Goal: Information Seeking & Learning: Compare options

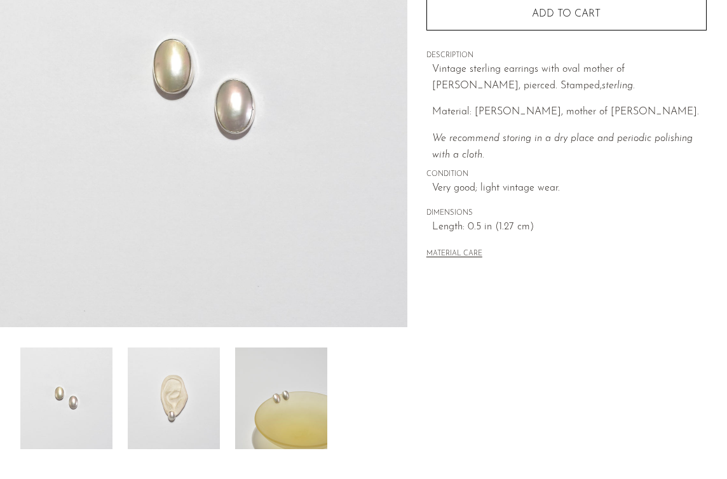
scroll to position [205, 0]
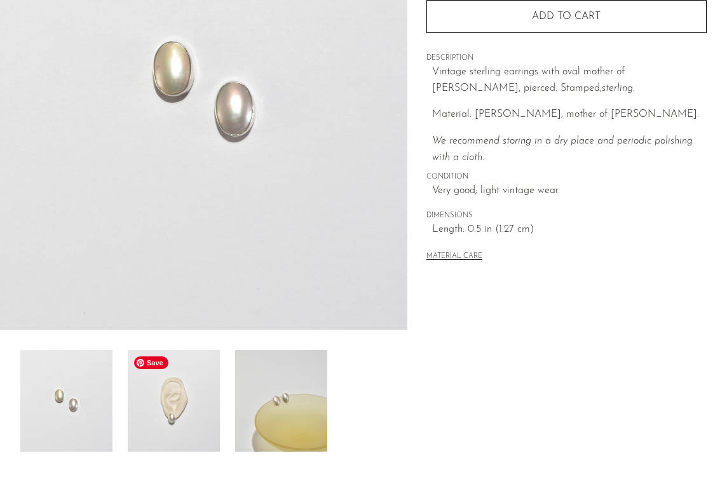
click at [196, 396] on img at bounding box center [174, 401] width 92 height 102
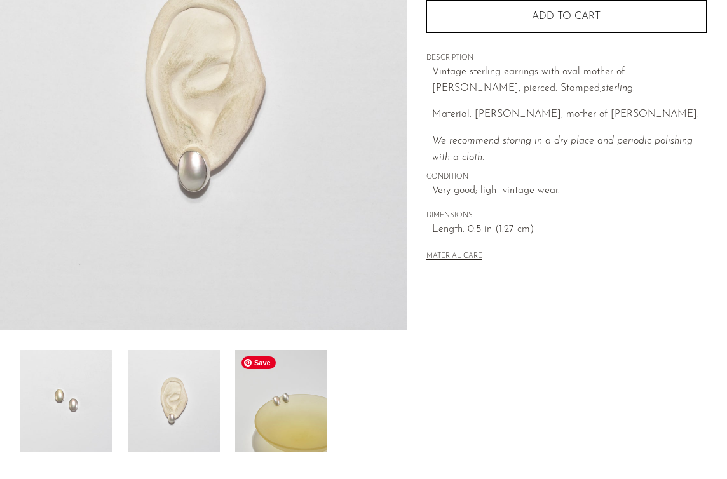
click at [248, 395] on img at bounding box center [281, 401] width 92 height 102
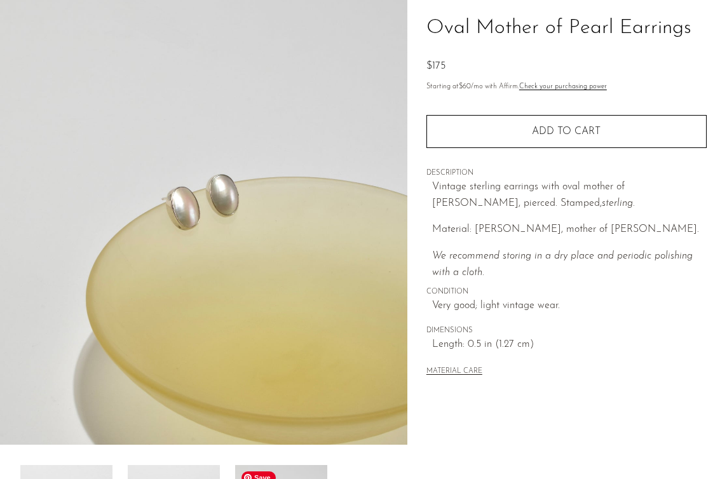
scroll to position [0, 0]
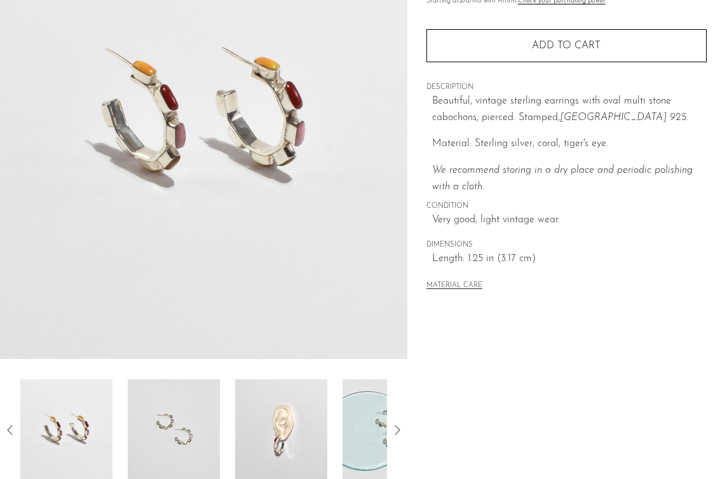
scroll to position [185, 0]
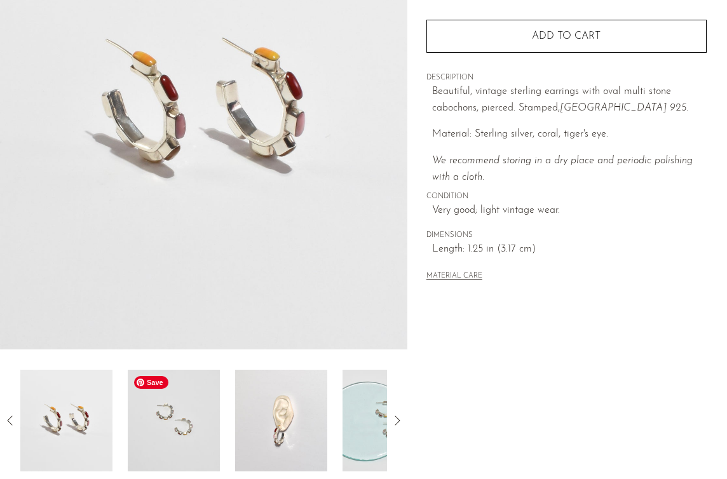
click at [178, 408] on img at bounding box center [174, 421] width 92 height 102
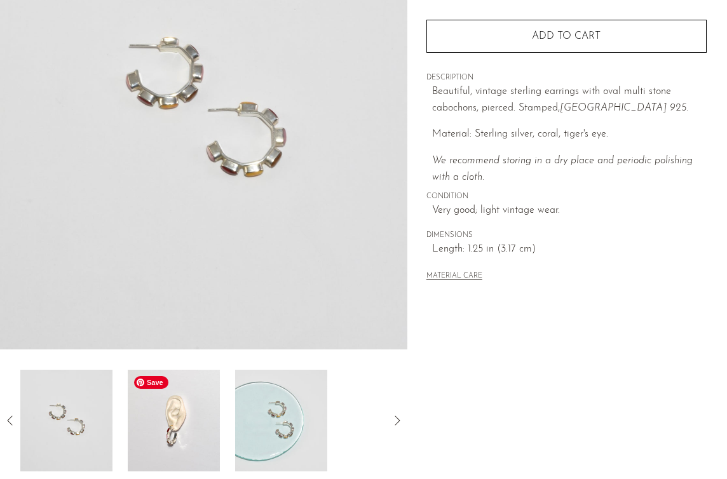
click at [178, 413] on img at bounding box center [174, 421] width 92 height 102
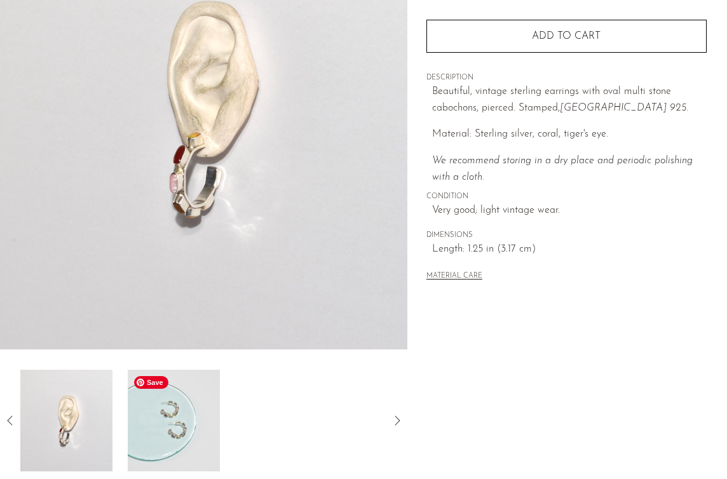
click at [178, 413] on img at bounding box center [174, 421] width 92 height 102
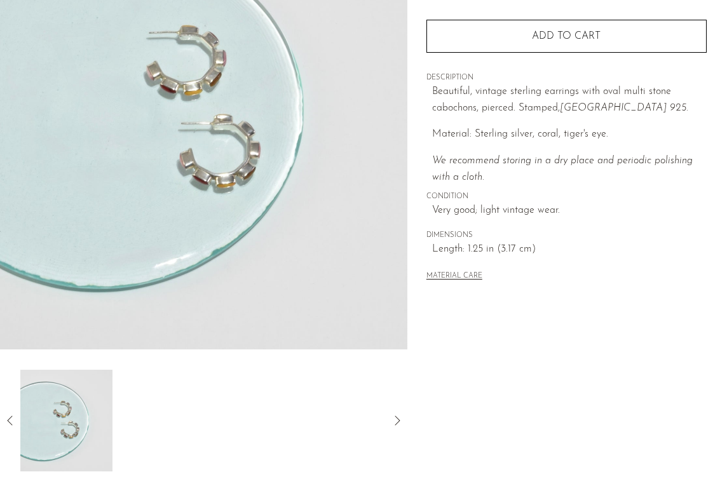
click at [6, 419] on icon at bounding box center [10, 420] width 15 height 15
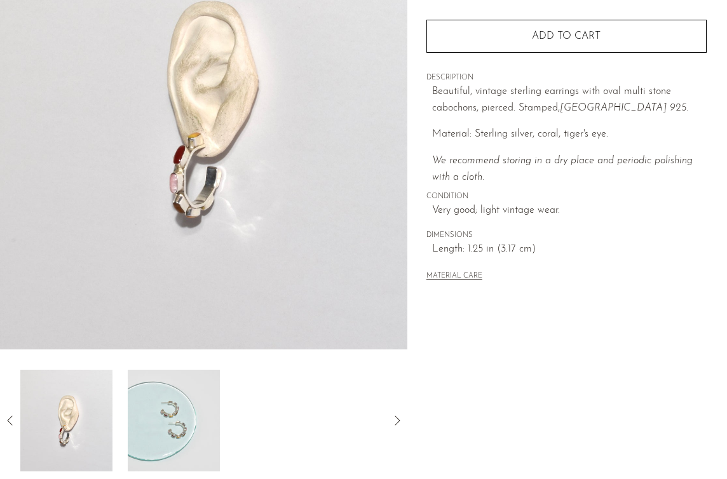
click at [8, 422] on icon at bounding box center [10, 420] width 15 height 15
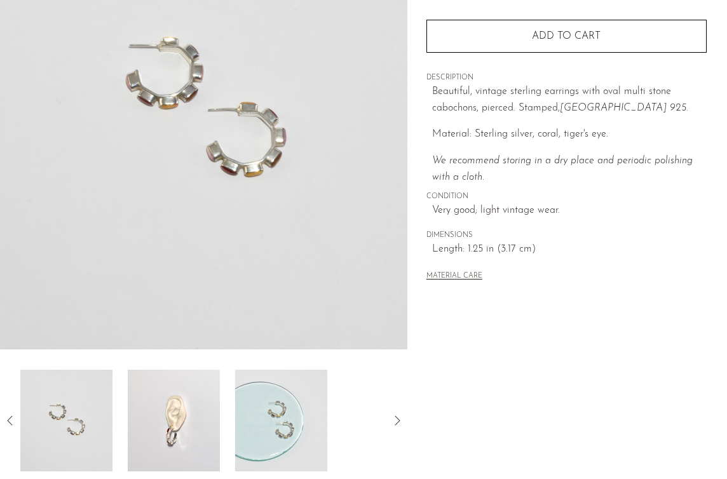
click at [8, 414] on icon at bounding box center [10, 420] width 15 height 15
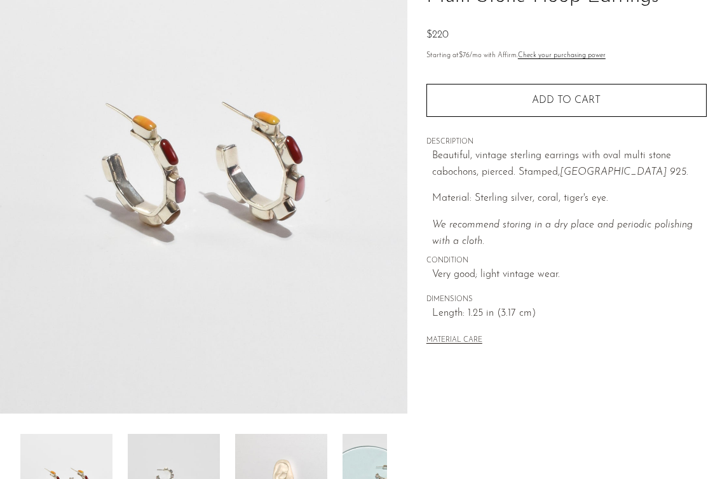
scroll to position [0, 0]
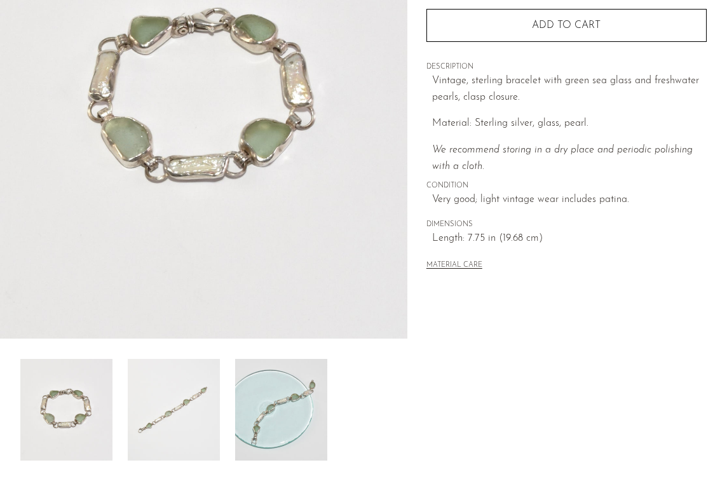
scroll to position [199, 0]
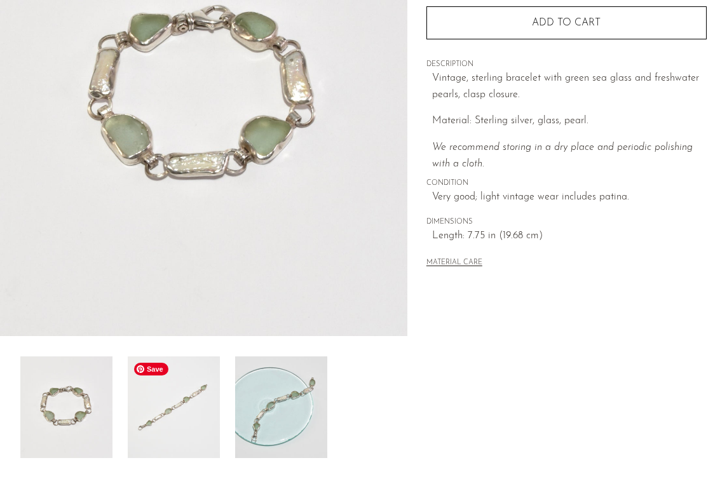
click at [177, 396] on img at bounding box center [174, 407] width 92 height 102
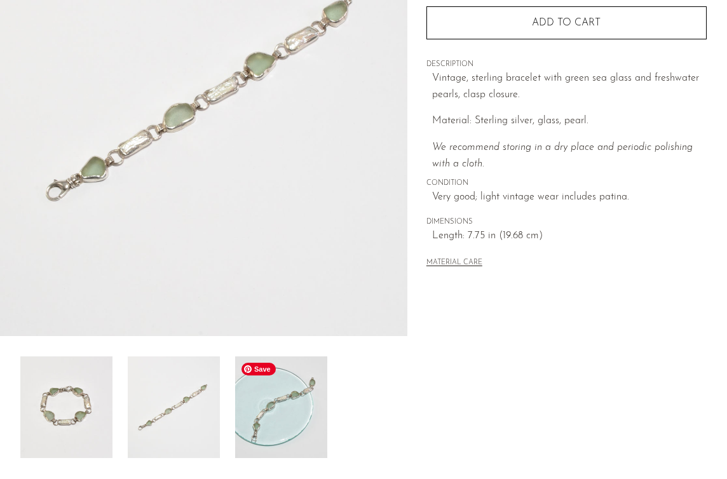
click at [265, 413] on img at bounding box center [281, 407] width 92 height 102
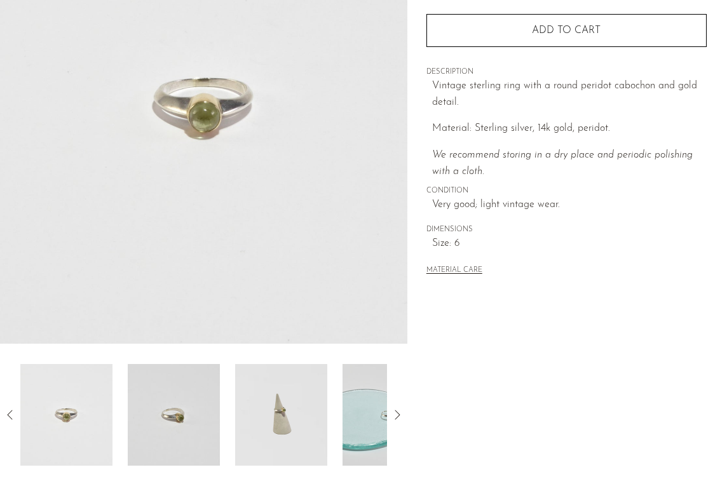
scroll to position [195, 0]
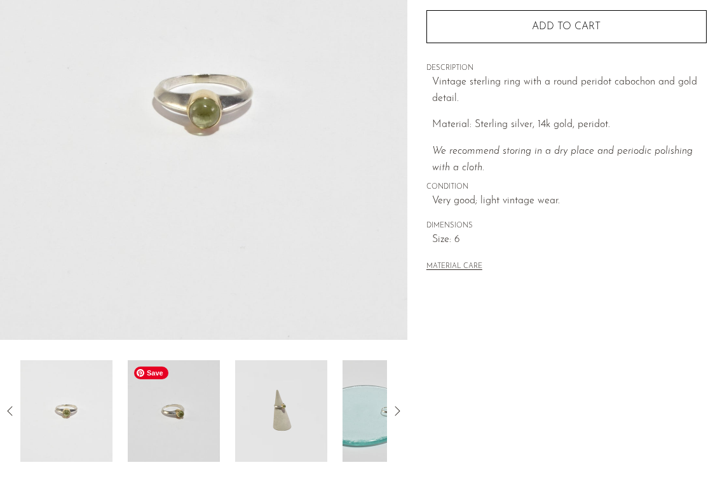
click at [147, 434] on img at bounding box center [174, 411] width 92 height 102
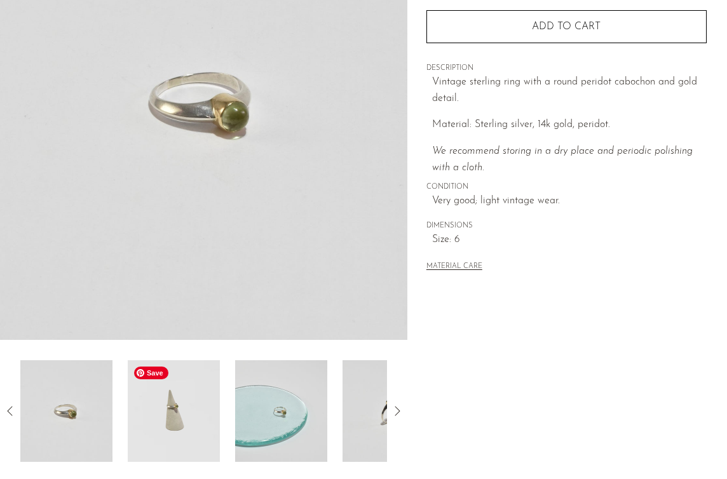
click at [166, 427] on img at bounding box center [174, 411] width 92 height 102
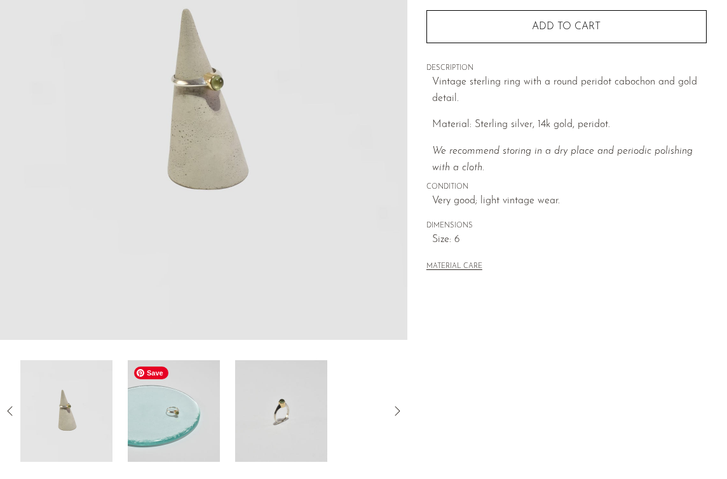
click at [168, 424] on img at bounding box center [174, 411] width 92 height 102
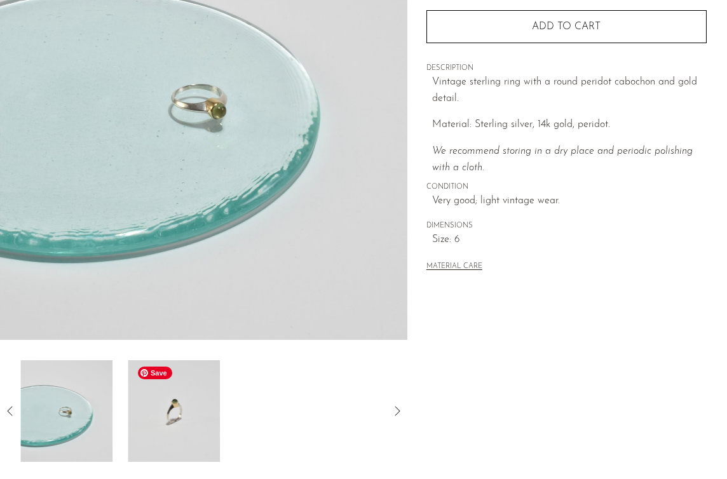
click at [174, 422] on img at bounding box center [174, 411] width 92 height 102
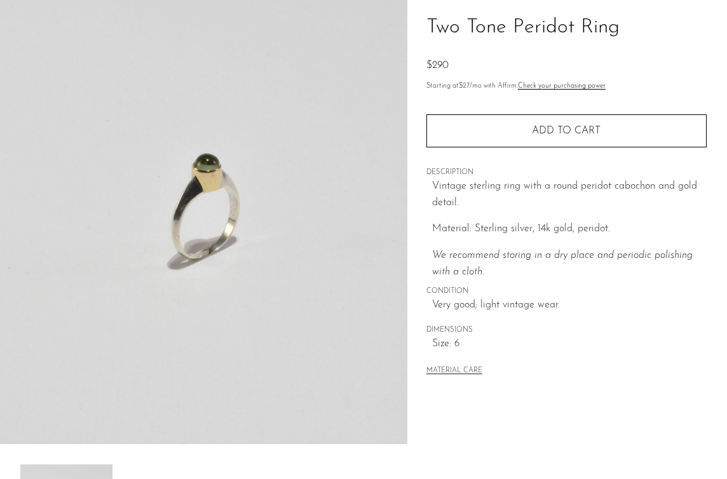
scroll to position [85, 0]
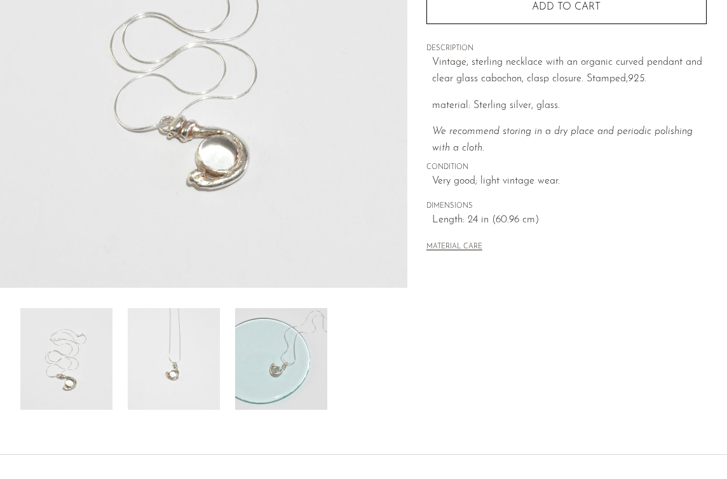
scroll to position [265, 0]
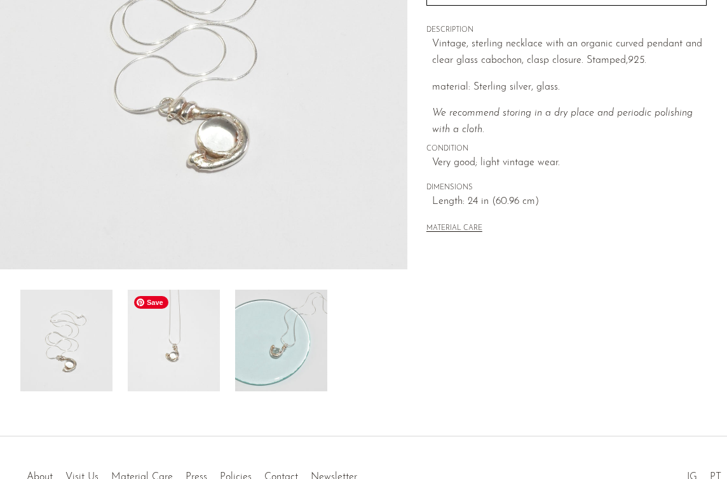
click at [187, 363] on img at bounding box center [174, 341] width 92 height 102
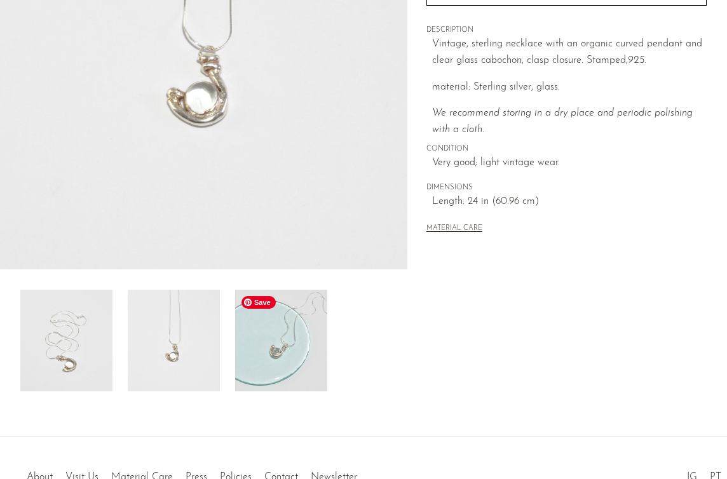
click at [271, 356] on img at bounding box center [281, 341] width 92 height 102
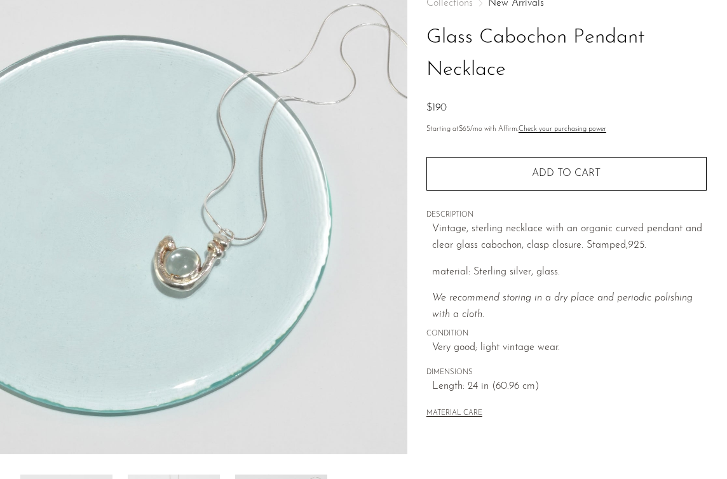
scroll to position [0, 0]
